Goal: Information Seeking & Learning: Learn about a topic

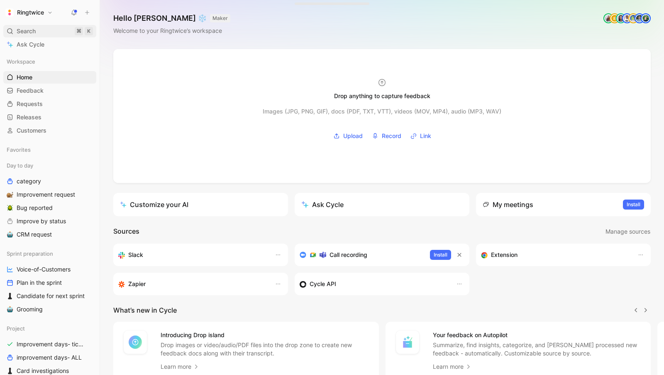
click at [29, 28] on span "Search" at bounding box center [26, 31] width 19 height 10
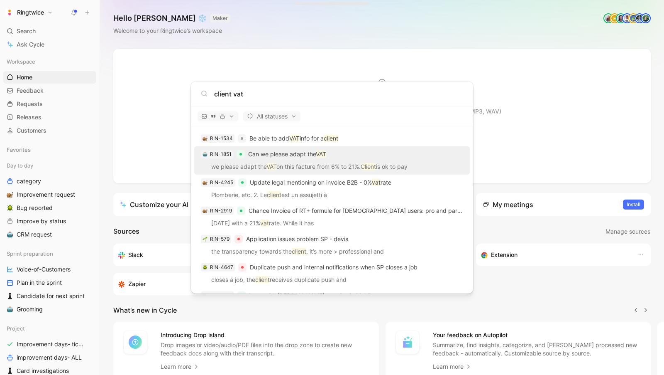
scroll to position [185, 0]
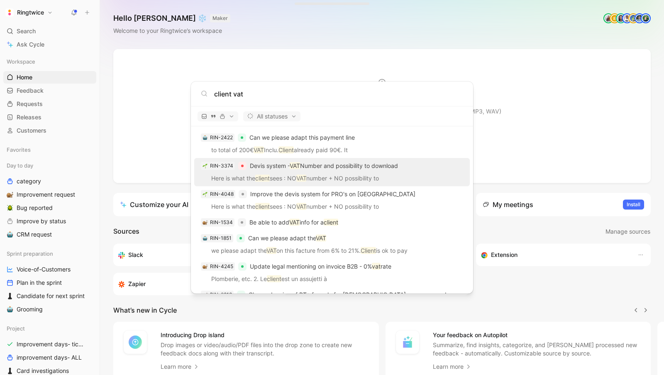
type input "client vat"
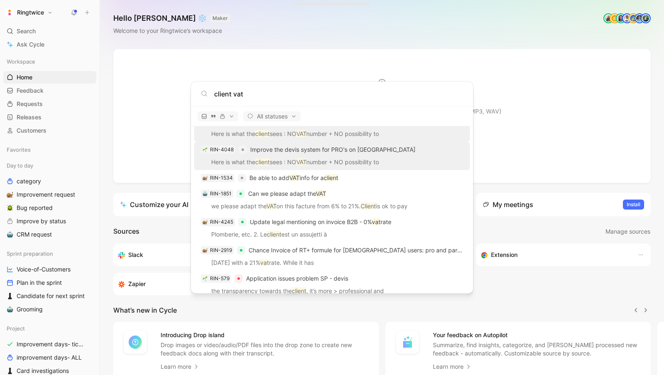
scroll to position [244, 0]
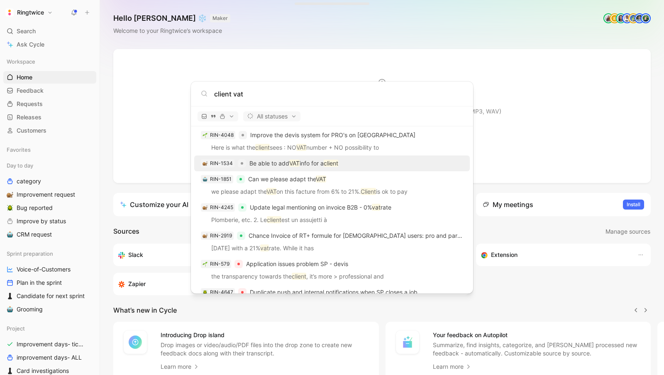
click at [338, 164] on mark "client" at bounding box center [331, 162] width 15 height 7
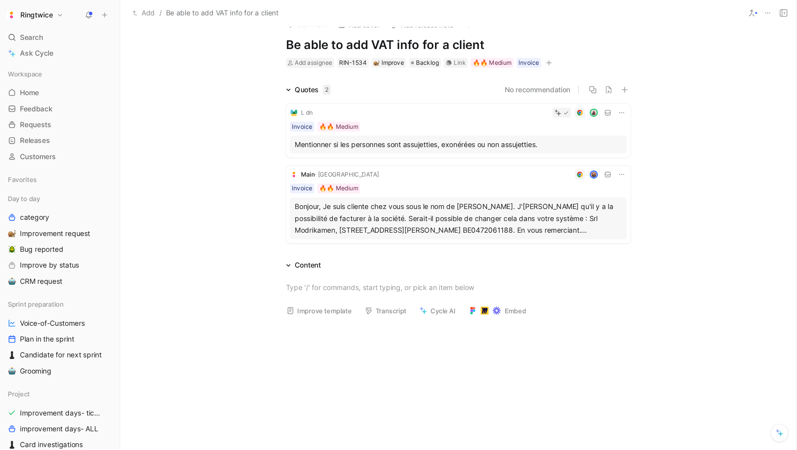
scroll to position [14, 0]
click at [306, 37] on h1 "Be able to add VAT info for a client" at bounding box center [381, 36] width 287 height 13
copy h1 "Be able to add VAT info for a client"
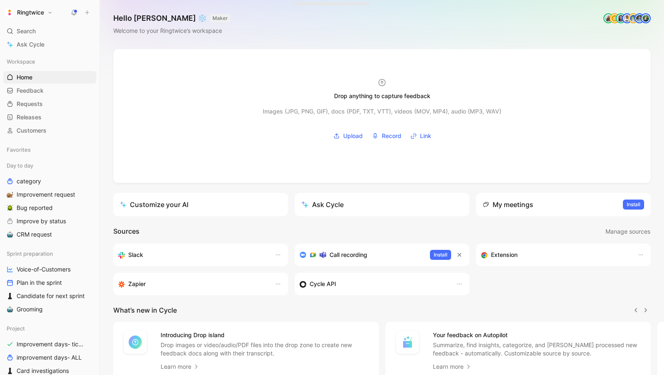
click at [11, 23] on div "Ringtwice Search ⌘ K Ask Cycle Workspace Home G then H Feedback G then F Reques…" at bounding box center [50, 187] width 100 height 375
click at [14, 30] on div "Search ⌘ K" at bounding box center [49, 31] width 93 height 12
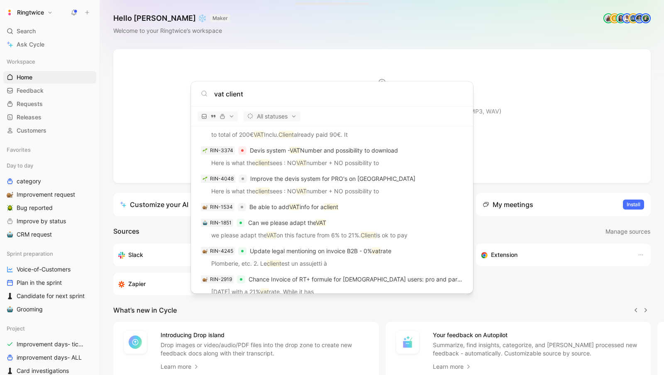
scroll to position [338, 0]
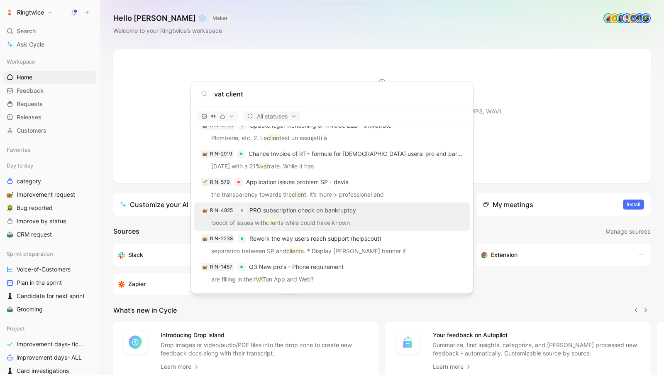
type input "vat client"
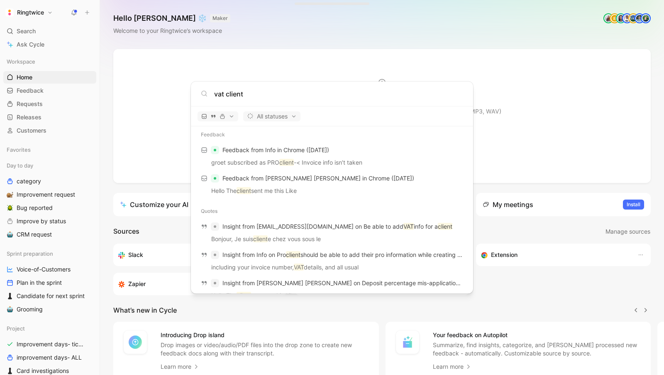
scroll to position [0, 0]
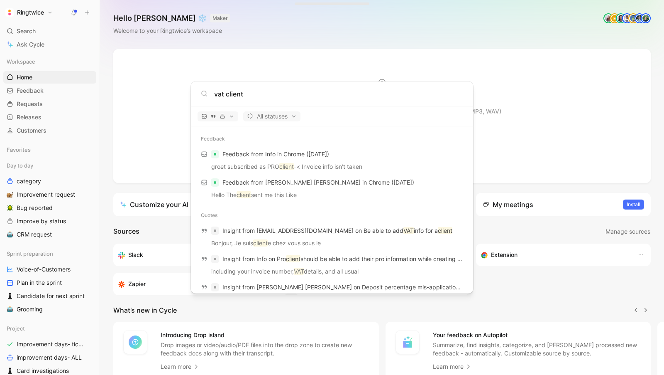
click at [248, 91] on input "vat client" at bounding box center [338, 94] width 249 height 10
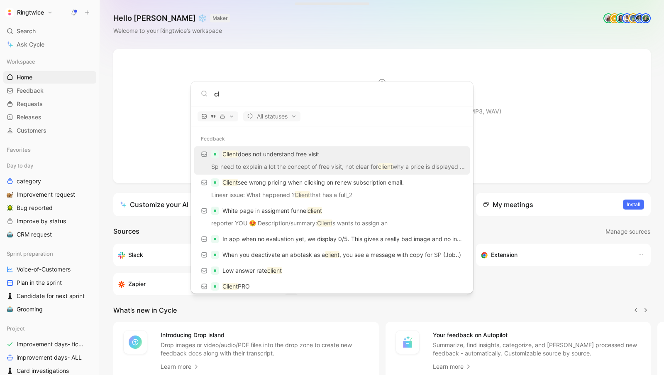
type input "c"
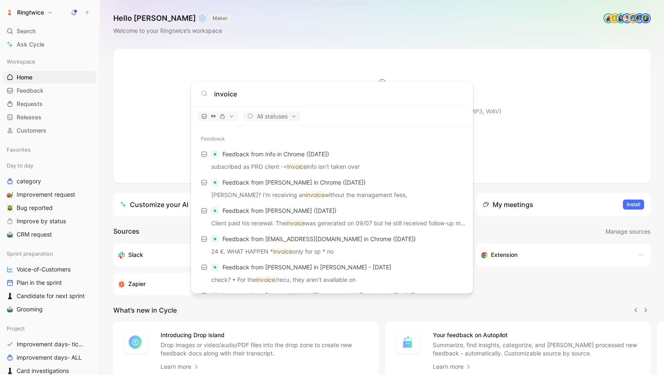
click at [242, 92] on input "invoice" at bounding box center [338, 94] width 249 height 10
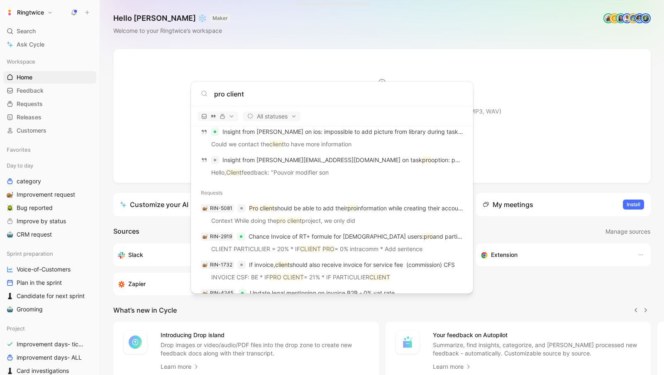
scroll to position [446, 0]
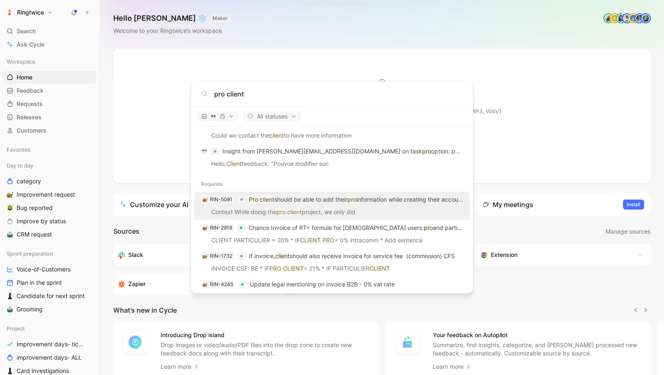
type input "pro client"
click at [326, 204] on div "RIN-5081 Pro client should be able to add their pro information while creating …" at bounding box center [332, 199] width 271 height 15
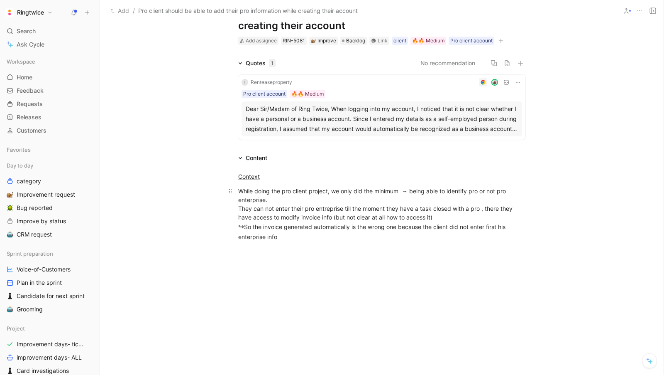
scroll to position [47, 0]
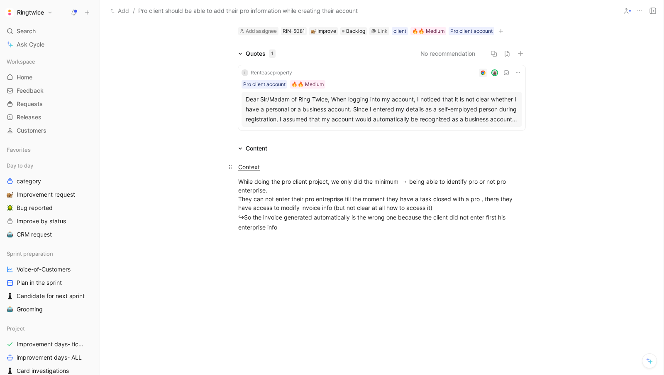
drag, startPoint x: 289, startPoint y: 232, endPoint x: 232, endPoint y: 161, distance: 91.0
click at [366, 230] on div "While doing the pro client project, we only did the minimum → being able to ide…" at bounding box center [381, 204] width 287 height 54
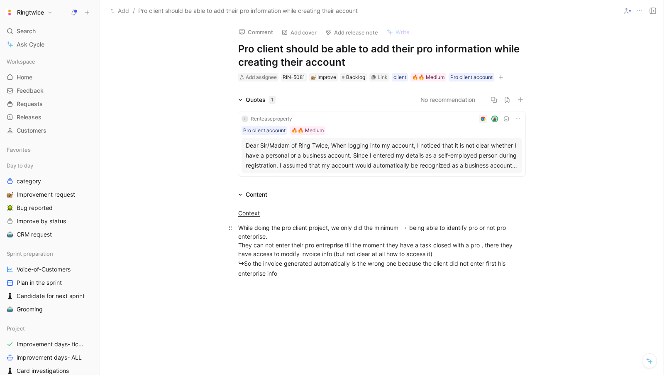
scroll to position [0, 0]
click at [291, 57] on h1 "Pro client should be able to add their pro information while creating their acc…" at bounding box center [381, 57] width 287 height 27
click at [296, 282] on div at bounding box center [382, 376] width 319 height 188
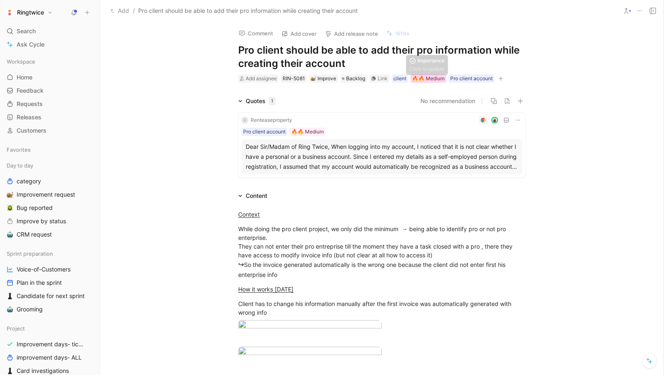
click at [433, 81] on div "🔥🔥 Medium" at bounding box center [428, 78] width 32 height 8
click at [421, 78] on div "🔥🔥 Medium" at bounding box center [428, 78] width 32 height 8
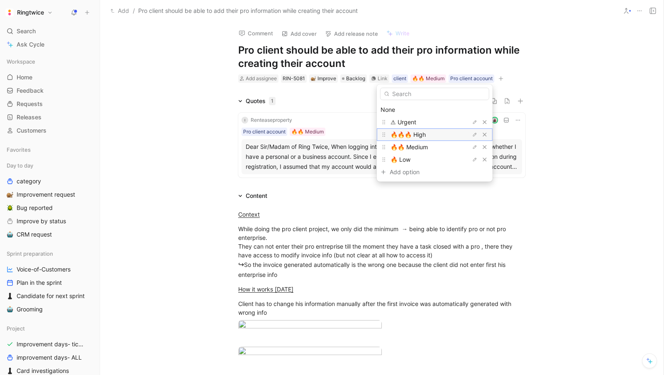
click at [431, 130] on div "🔥🔥🔥 High" at bounding box center [422, 135] width 62 height 10
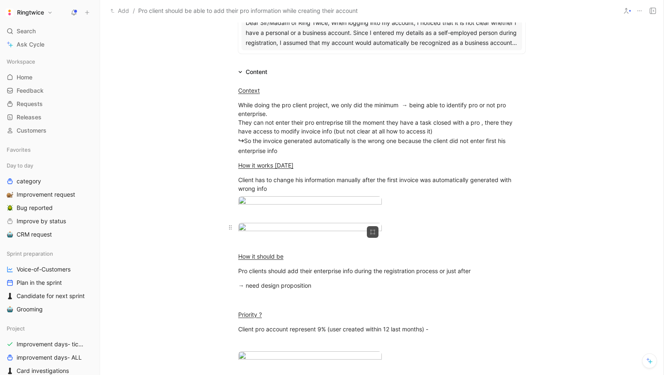
scroll to position [127, 0]
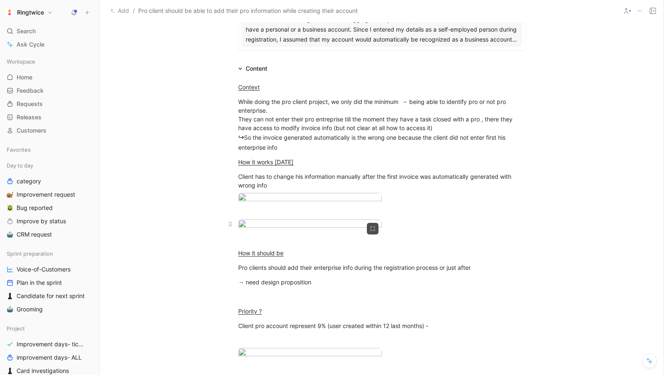
click at [309, 310] on body "Ringtwice Search ⌘ K Ask Cycle Workspace Home G then H Feedback G then F Reques…" at bounding box center [332, 187] width 664 height 375
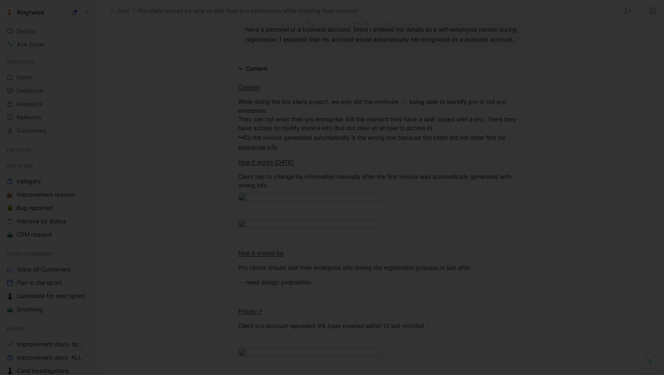
click at [510, 100] on img at bounding box center [332, 187] width 664 height 375
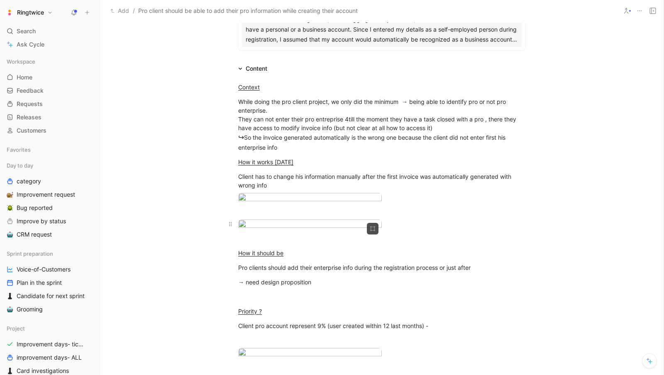
click at [298, 309] on body "Ringtwice Search ⌘ K Ask Cycle Workspace Home G then H Feedback G then F Reques…" at bounding box center [332, 187] width 664 height 375
